Goal: Information Seeking & Learning: Learn about a topic

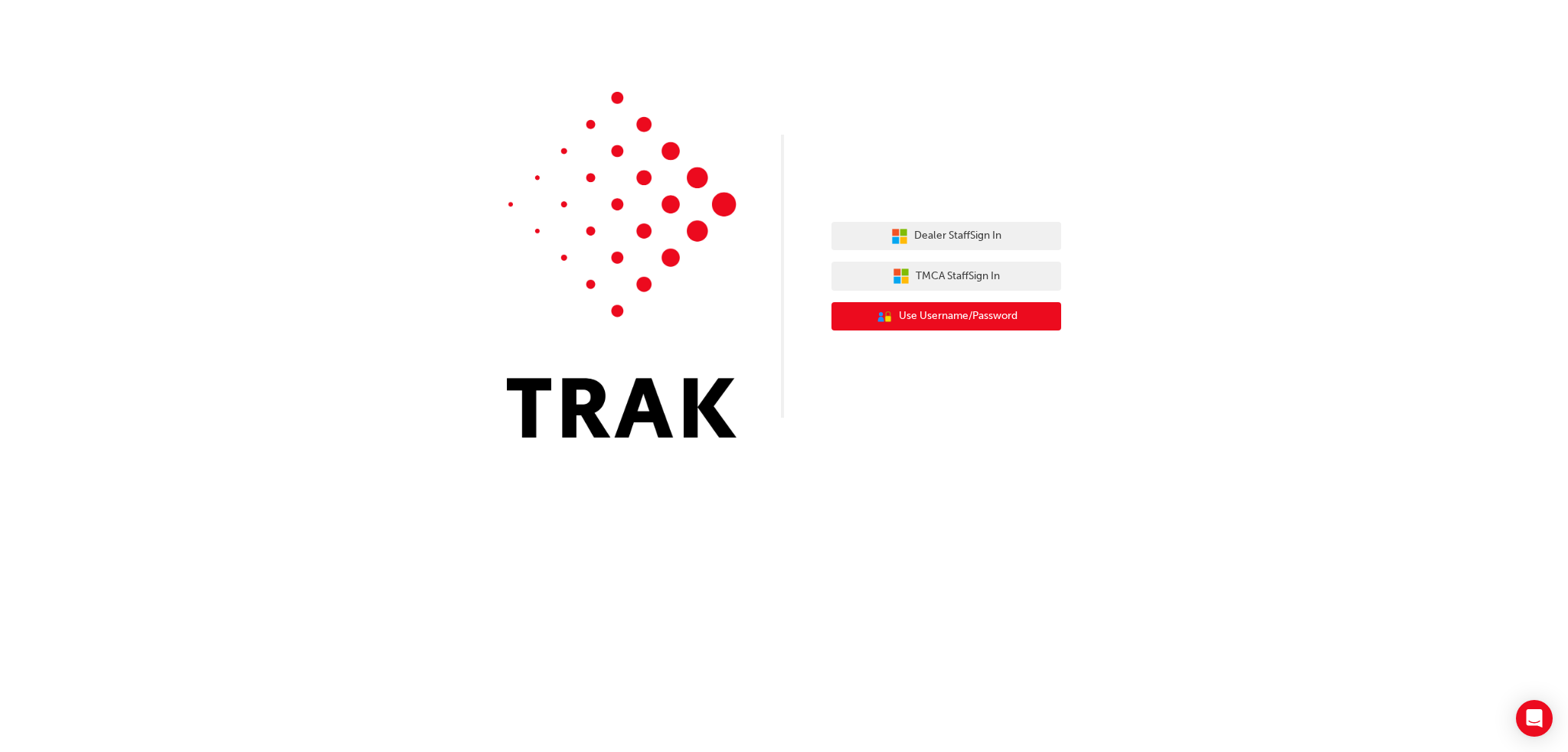
click at [739, 320] on button "User Authentication Icon - Blue Person, Gold Lock Use Username/Password" at bounding box center [946, 316] width 230 height 29
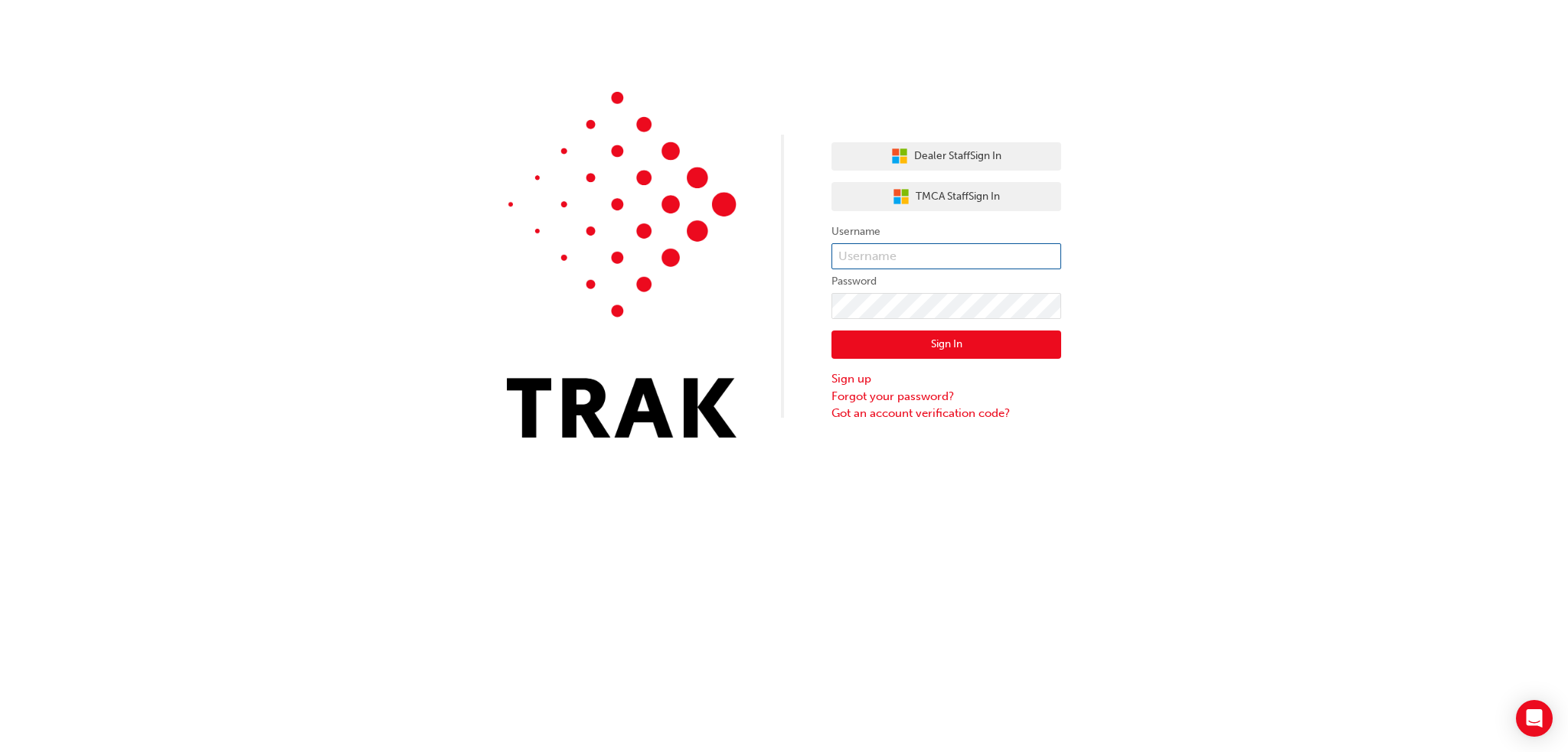
click at [739, 245] on input "text" at bounding box center [946, 256] width 230 height 26
type input "[EMAIL_ADDRESS][DOMAIN_NAME]"
click at [739, 342] on button "Sign In" at bounding box center [946, 344] width 230 height 29
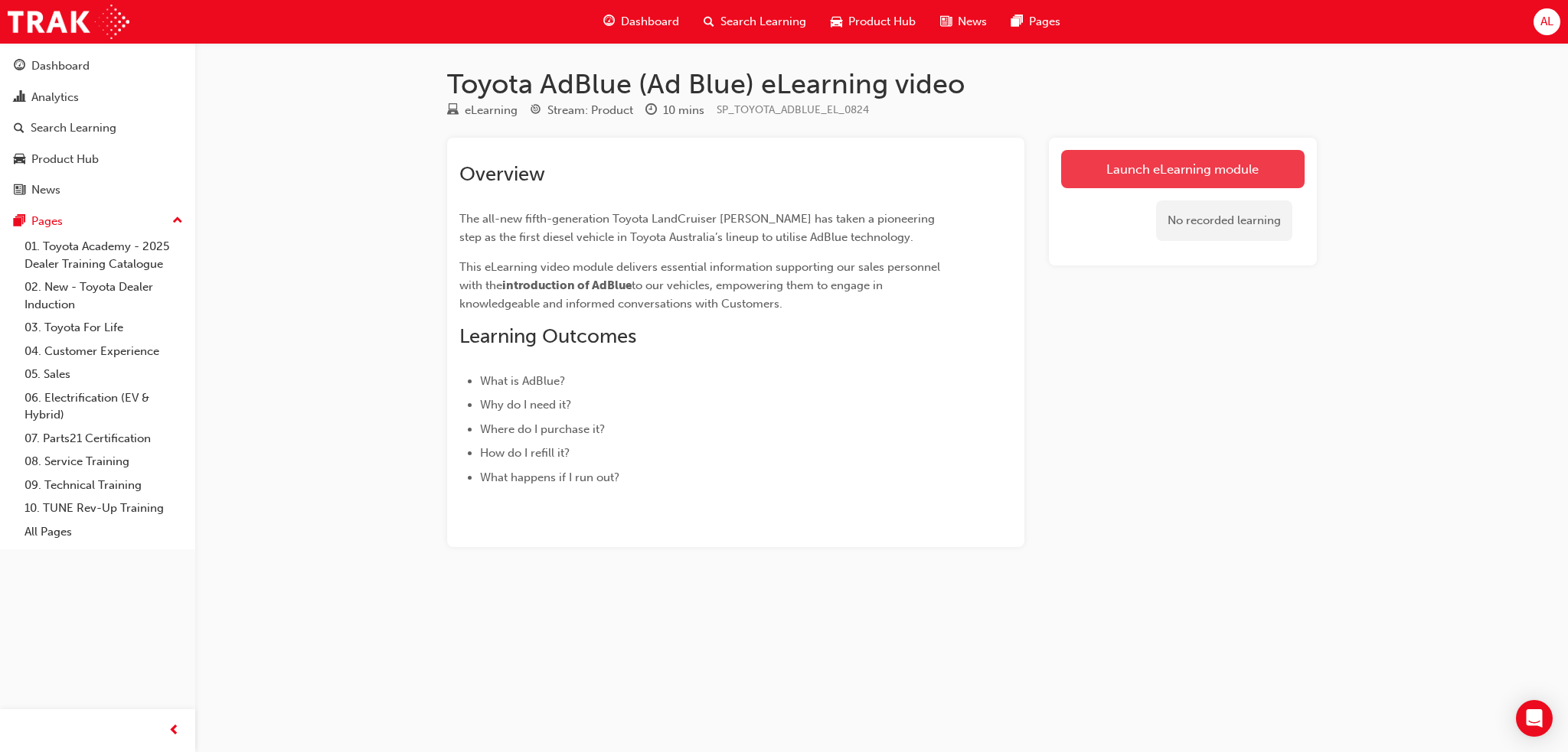
click at [739, 166] on link "Launch eLearning module" at bounding box center [1183, 169] width 244 height 38
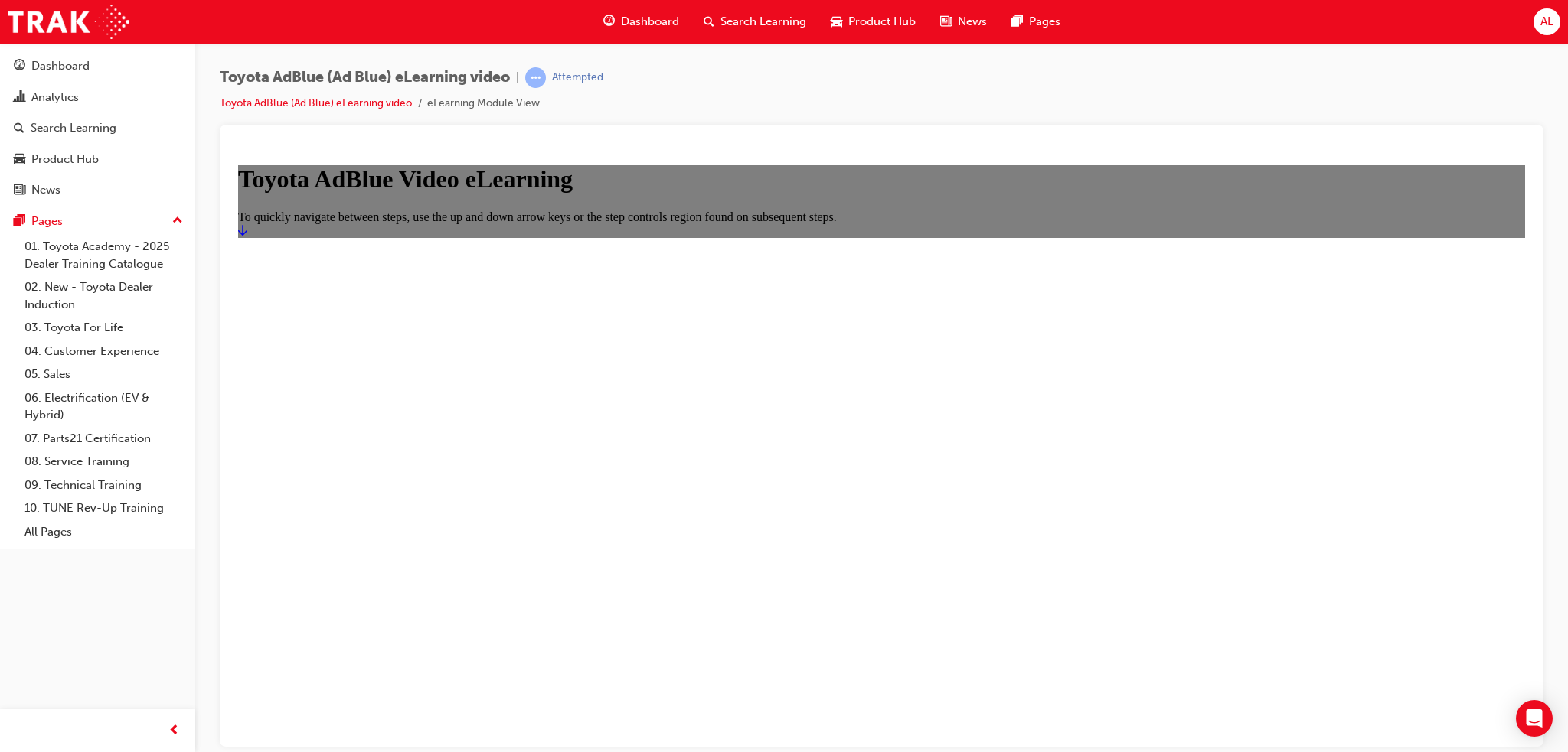
click at [247, 235] on icon "Start" at bounding box center [242, 230] width 9 height 11
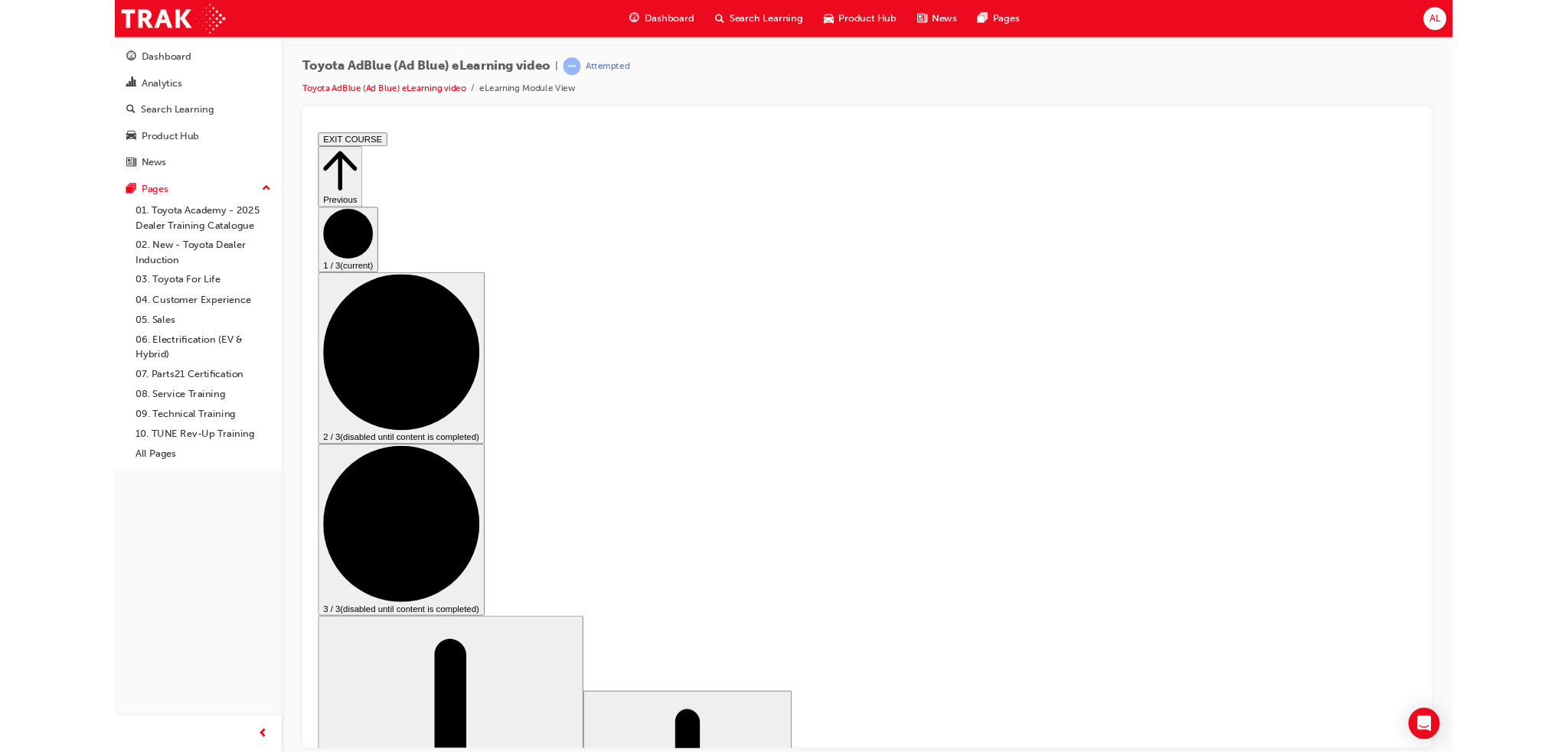
scroll to position [17, 0]
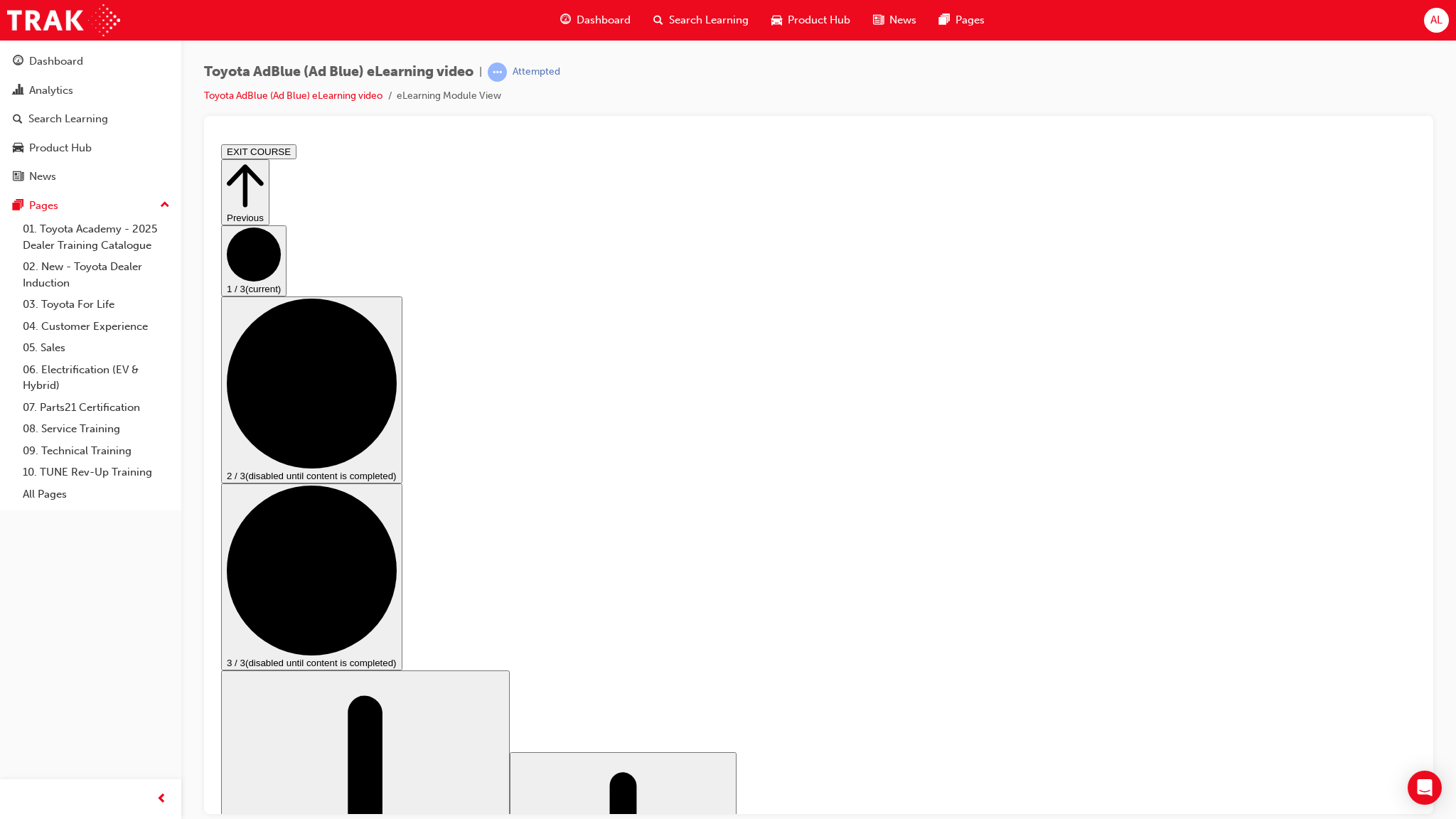
drag, startPoint x: 1582, startPoint y: 940, endPoint x: 1628, endPoint y: 929, distance: 47.3
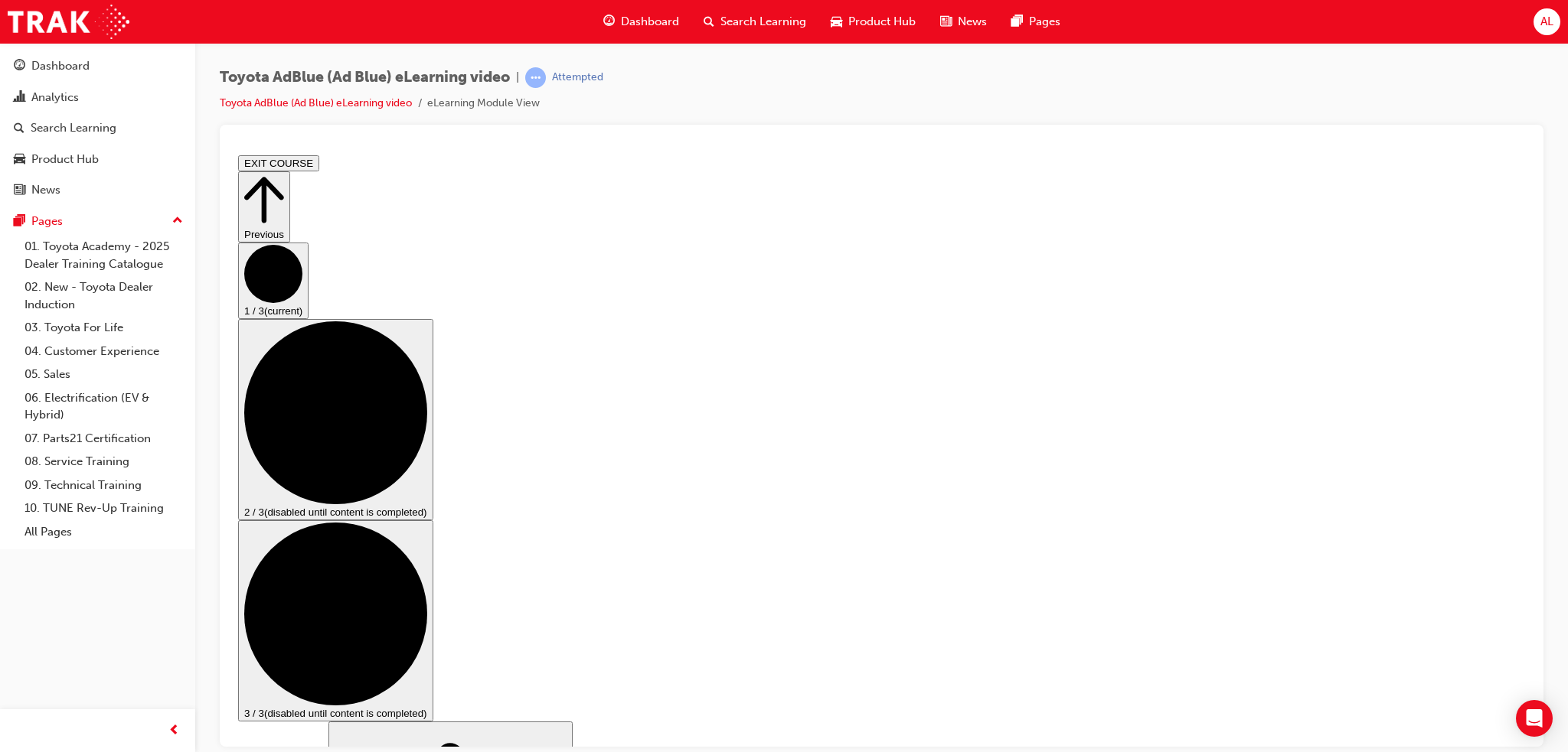
drag, startPoint x: 905, startPoint y: 684, endPoint x: 910, endPoint y: 662, distance: 22.6
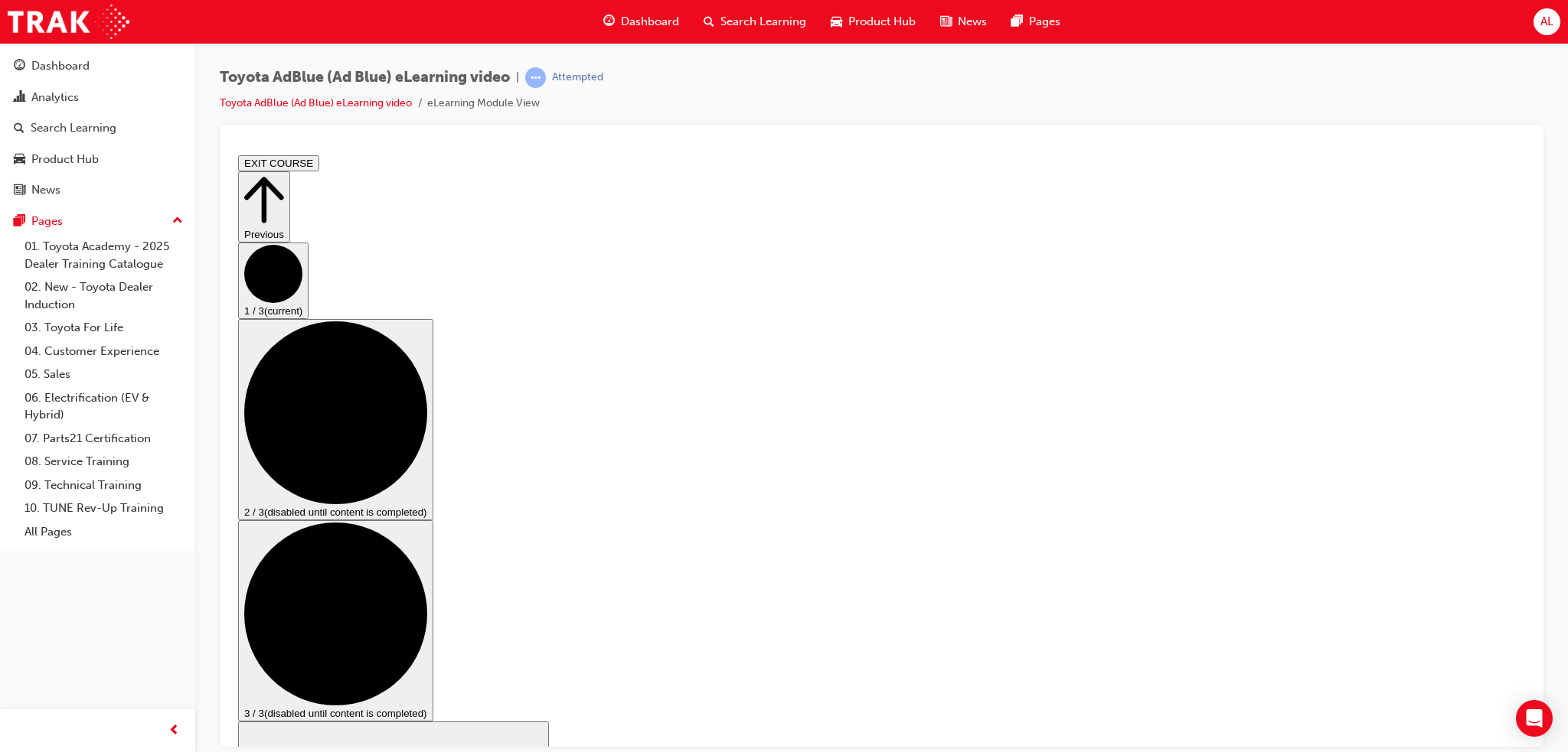
drag, startPoint x: 1070, startPoint y: 583, endPoint x: 1144, endPoint y: 578, distance: 74.2
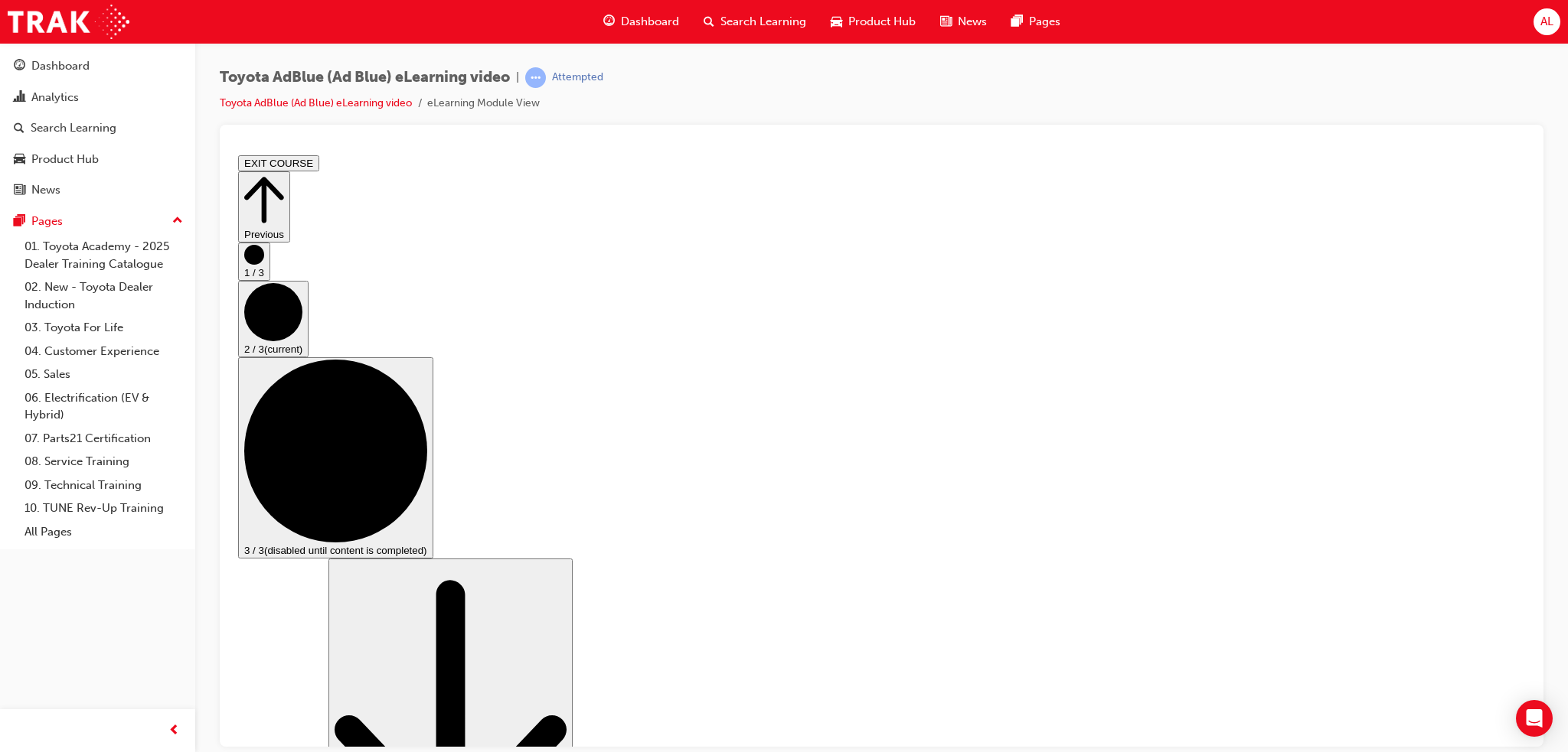
scroll to position [230, 0]
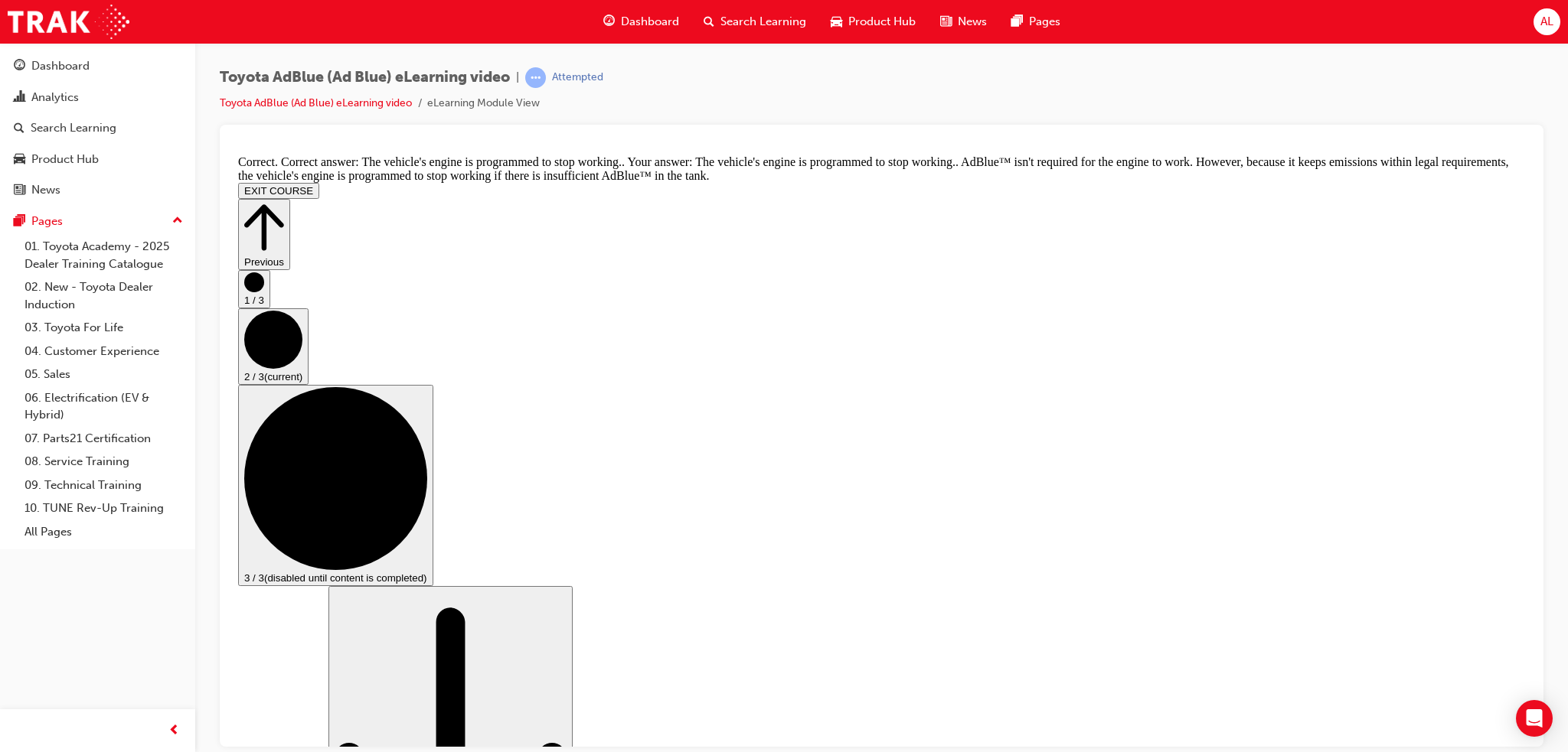
scroll to position [576, 0]
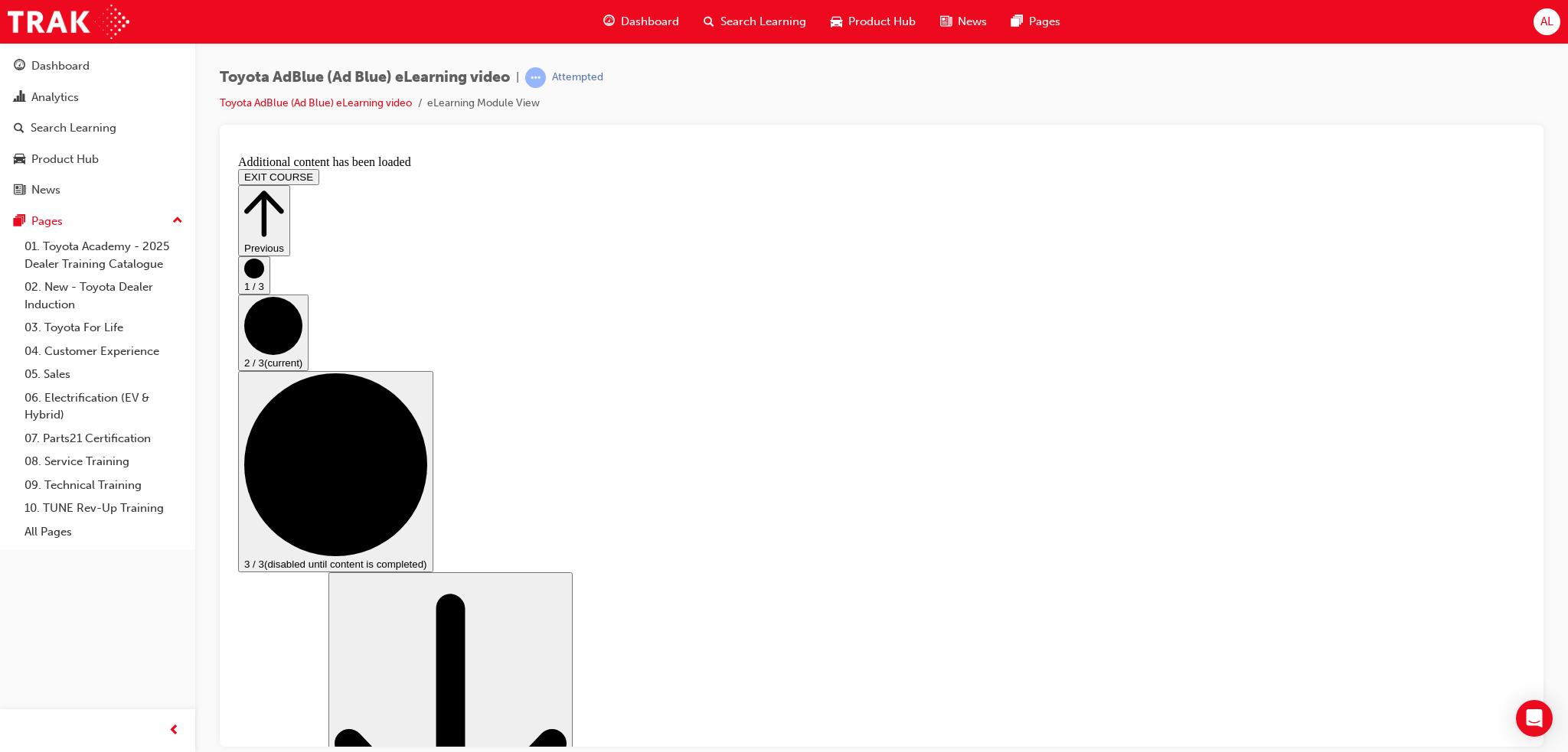
scroll to position [1403, 0]
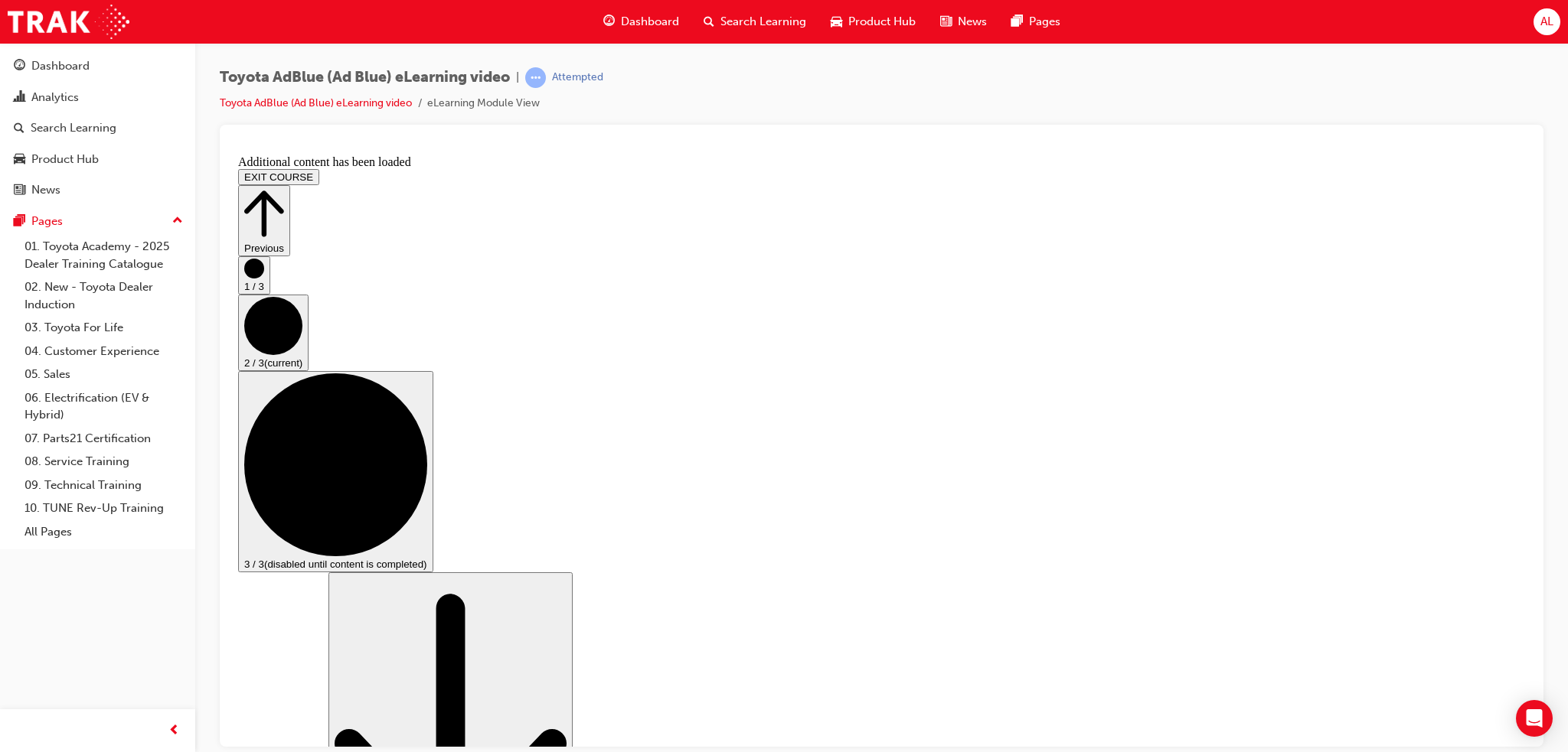
scroll to position [2199, 0]
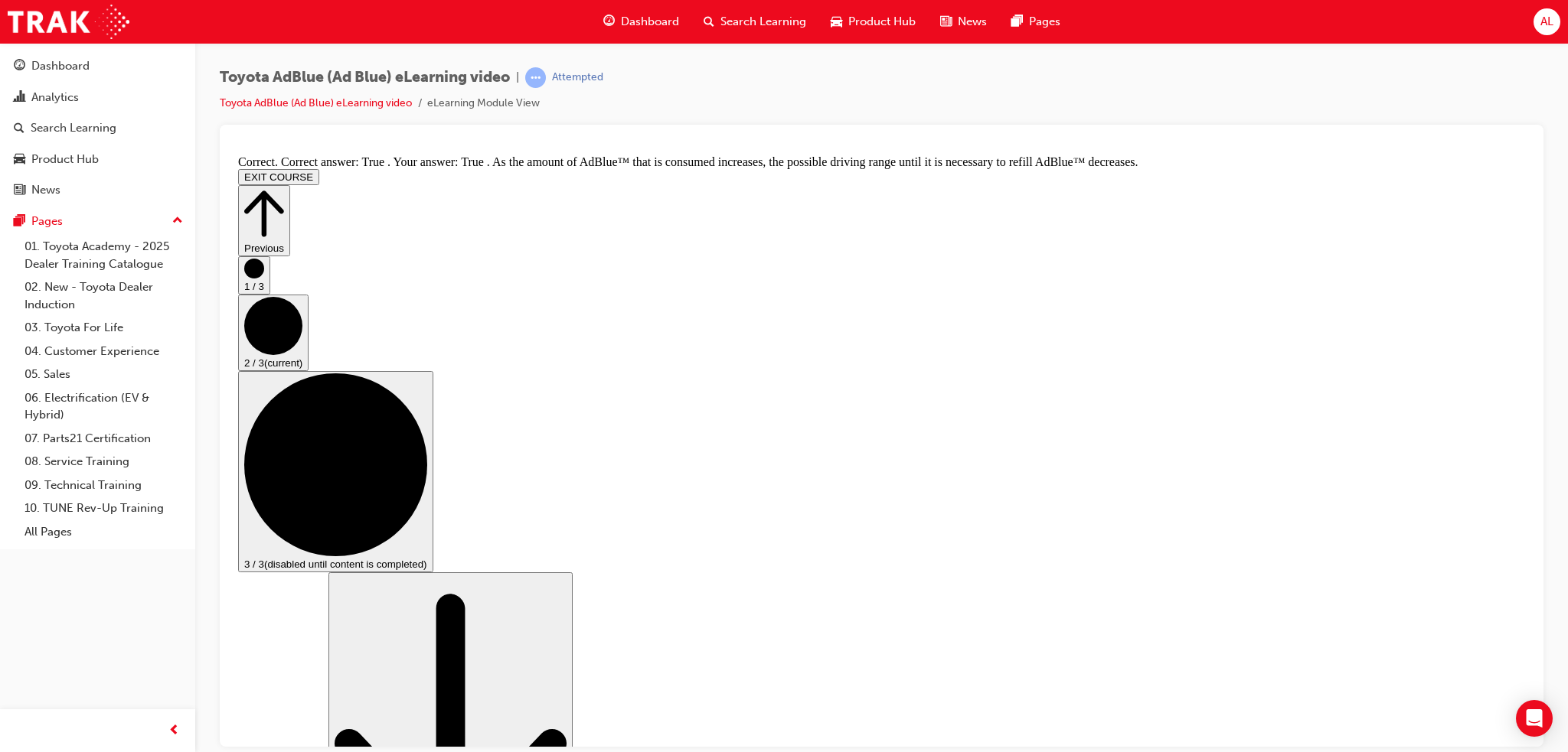
scroll to position [2617, 0]
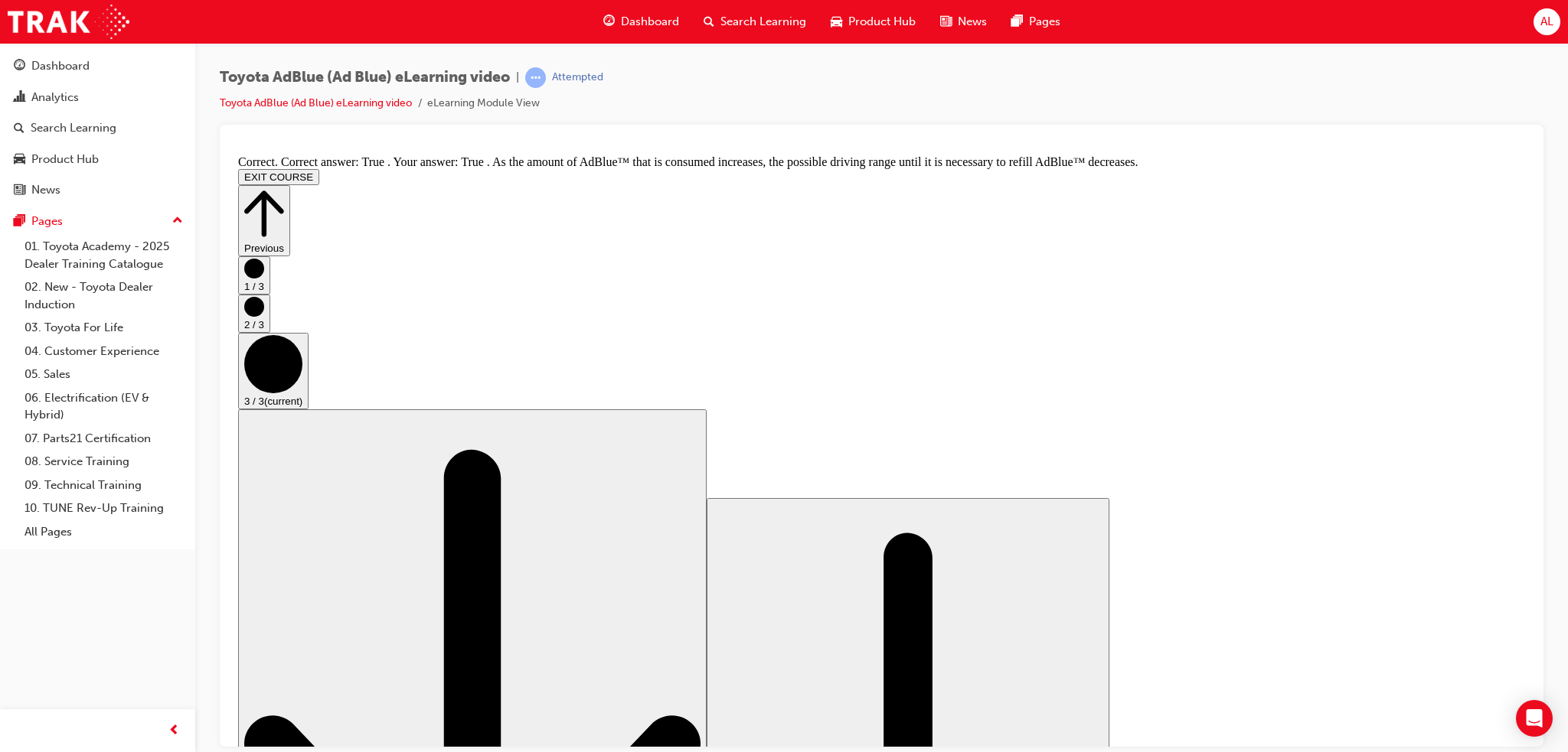
scroll to position [0, 0]
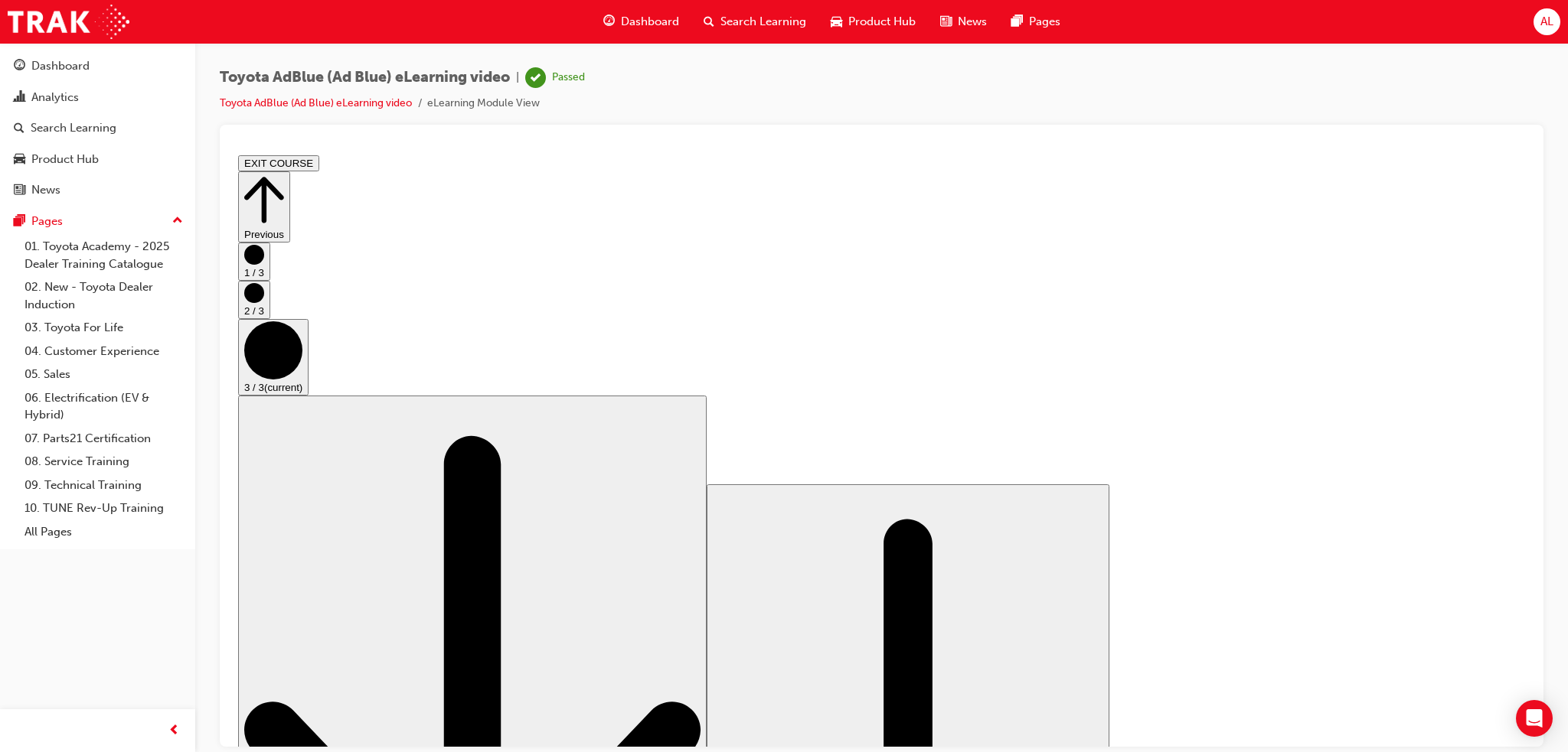
click at [320, 161] on button "EXIT COURSE" at bounding box center [279, 162] width 82 height 16
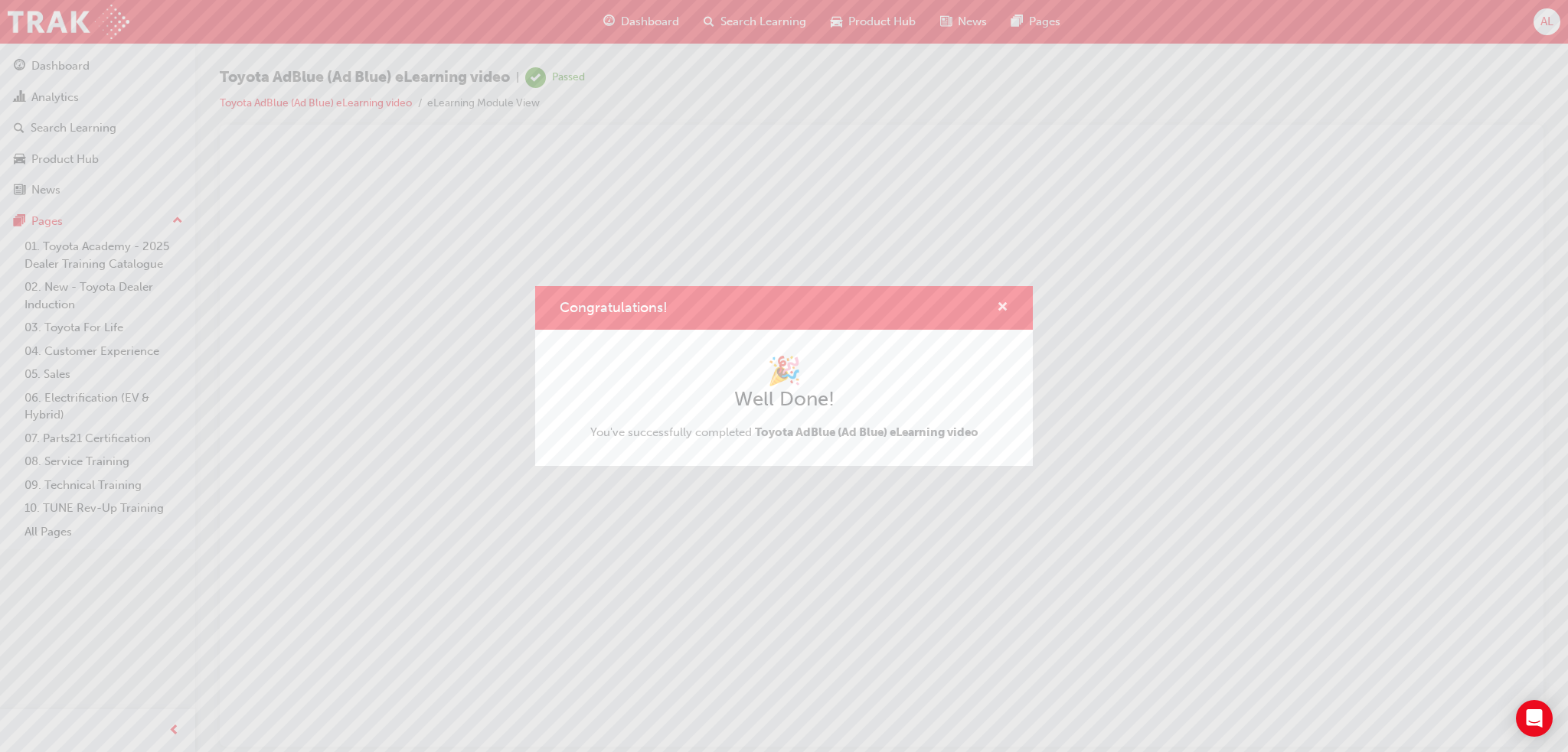
click at [739, 301] on span "cross-icon" at bounding box center [1003, 308] width 12 height 14
